Goal: Find specific page/section: Find specific page/section

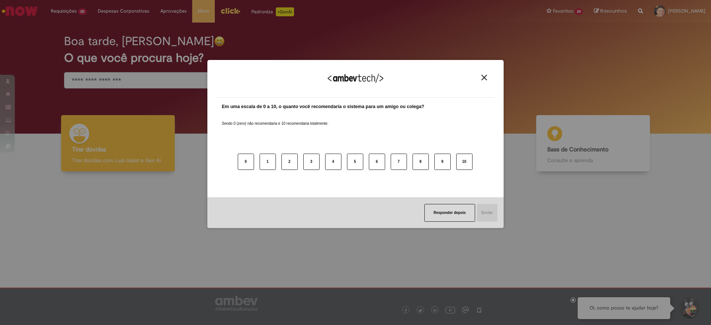
click at [488, 83] on div "Agradecemos seu feedback!" at bounding box center [355, 83] width 279 height 29
click at [486, 77] on img "Close" at bounding box center [485, 78] width 6 height 6
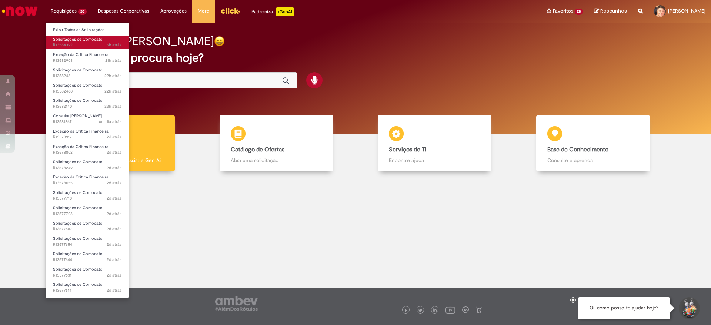
click at [77, 47] on span "5h atrás 5 horas atrás R13584392" at bounding box center [87, 45] width 69 height 6
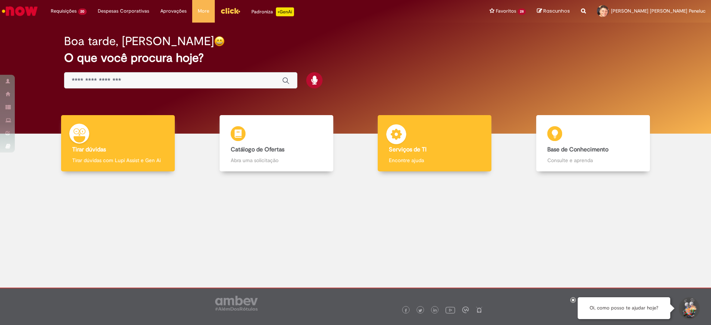
click at [456, 134] on div "Serviços de TI Serviços de TI Encontre ajuda" at bounding box center [435, 143] width 114 height 57
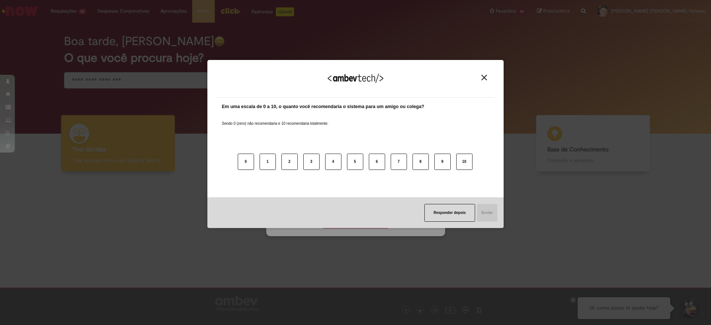
click at [452, 224] on div "Responder depois Enviar" at bounding box center [355, 212] width 296 height 31
click at [455, 214] on button "Responder depois" at bounding box center [449, 213] width 51 height 18
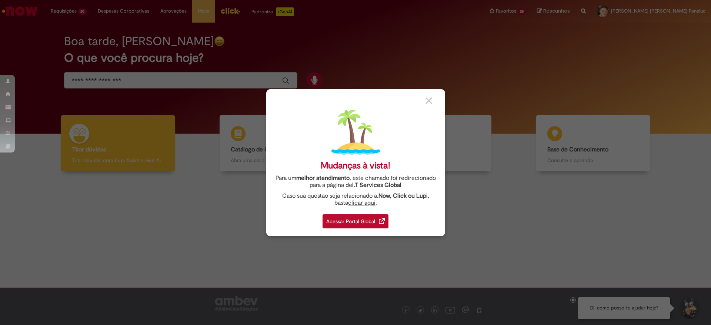
click at [377, 219] on div "Acessar Portal Global" at bounding box center [356, 221] width 66 height 14
